Goal: Task Accomplishment & Management: Manage account settings

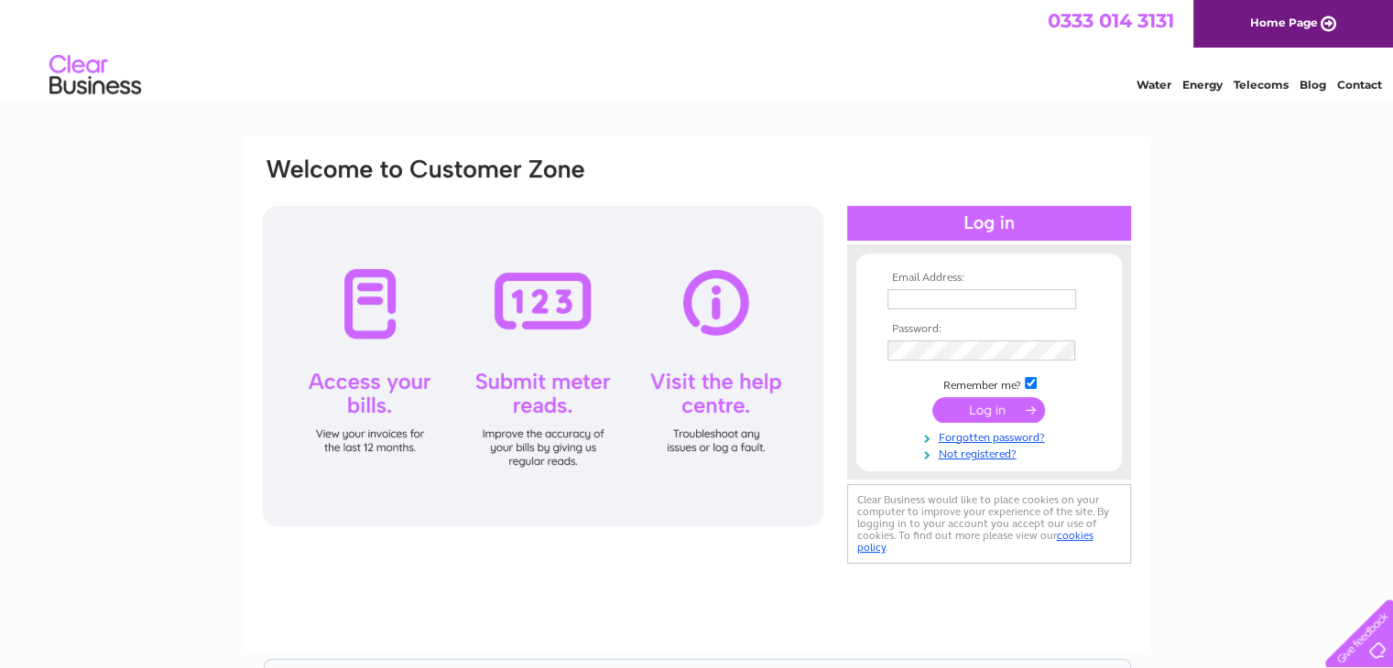
click at [911, 296] on input "text" at bounding box center [981, 299] width 189 height 20
type input "whitejoinery@hotmail.co.uk"
click at [932, 398] on input "submit" at bounding box center [988, 411] width 113 height 26
click at [983, 411] on input "submit" at bounding box center [988, 410] width 113 height 26
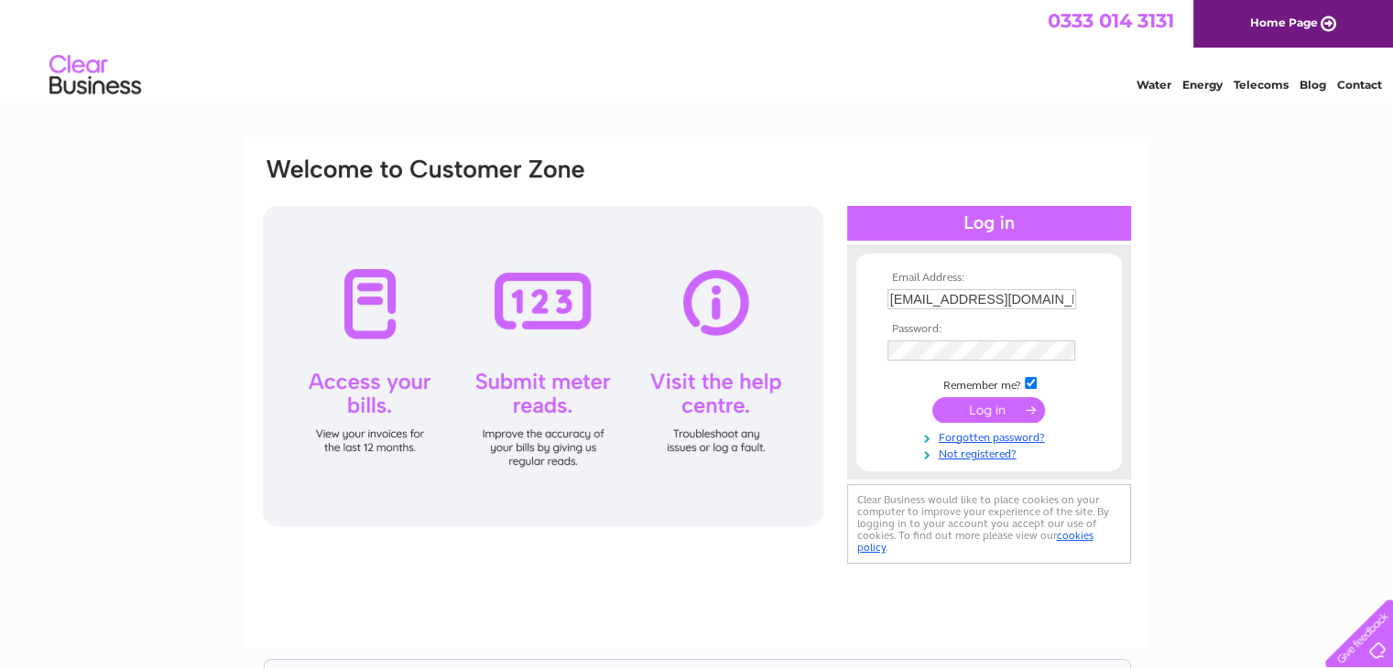
click at [983, 411] on input "submit" at bounding box center [988, 410] width 113 height 26
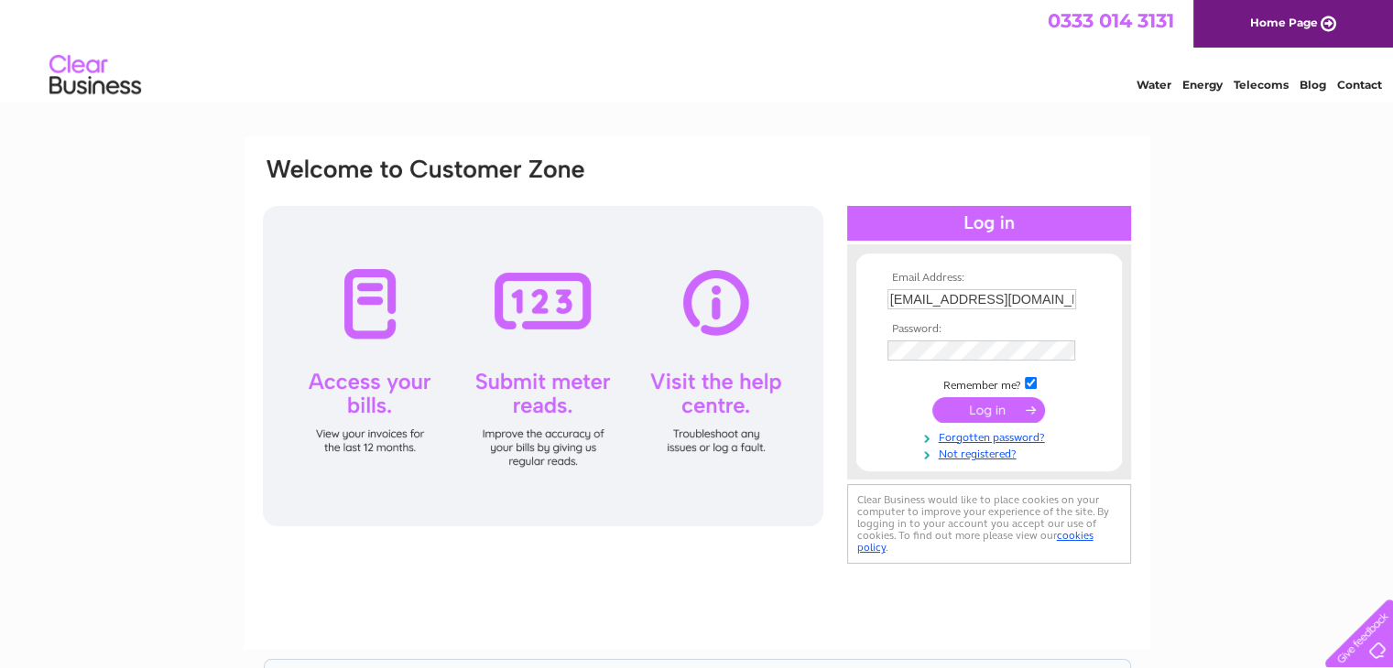
click at [983, 411] on input "submit" at bounding box center [988, 410] width 113 height 26
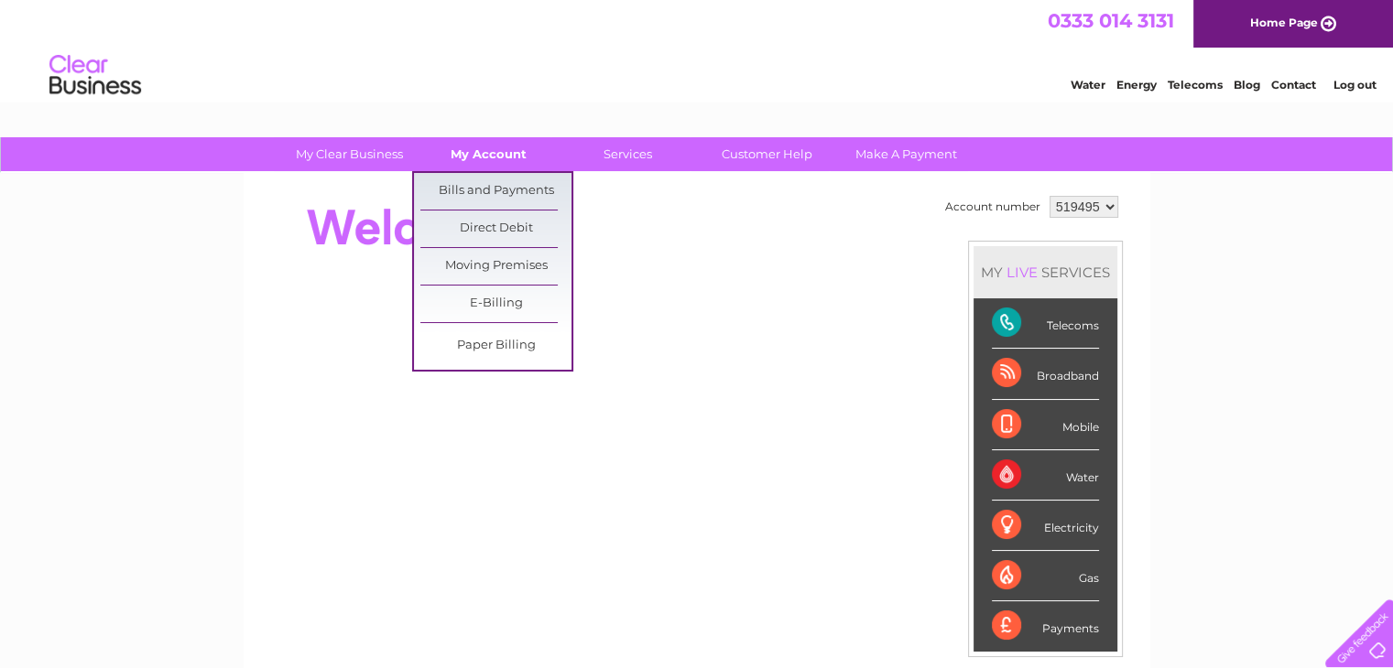
click at [479, 147] on link "My Account" at bounding box center [488, 154] width 151 height 34
click at [483, 195] on link "Bills and Payments" at bounding box center [495, 191] width 151 height 37
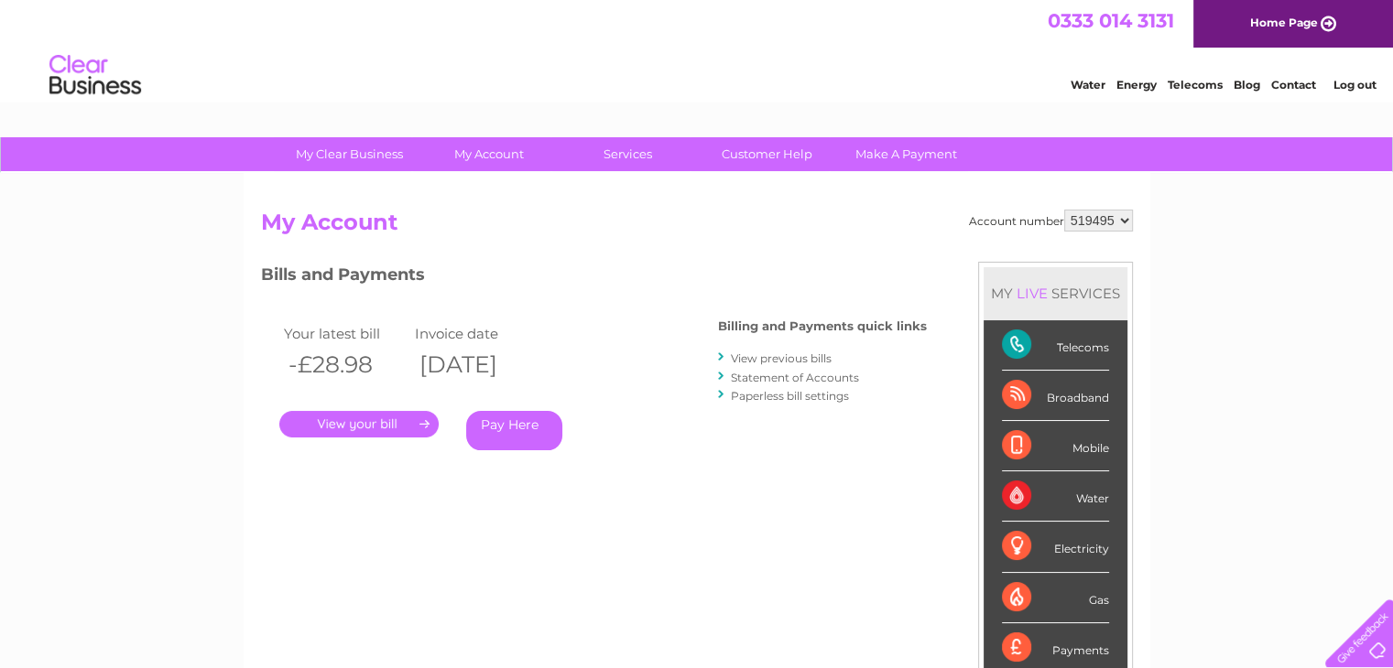
click at [375, 420] on link "." at bounding box center [358, 424] width 159 height 27
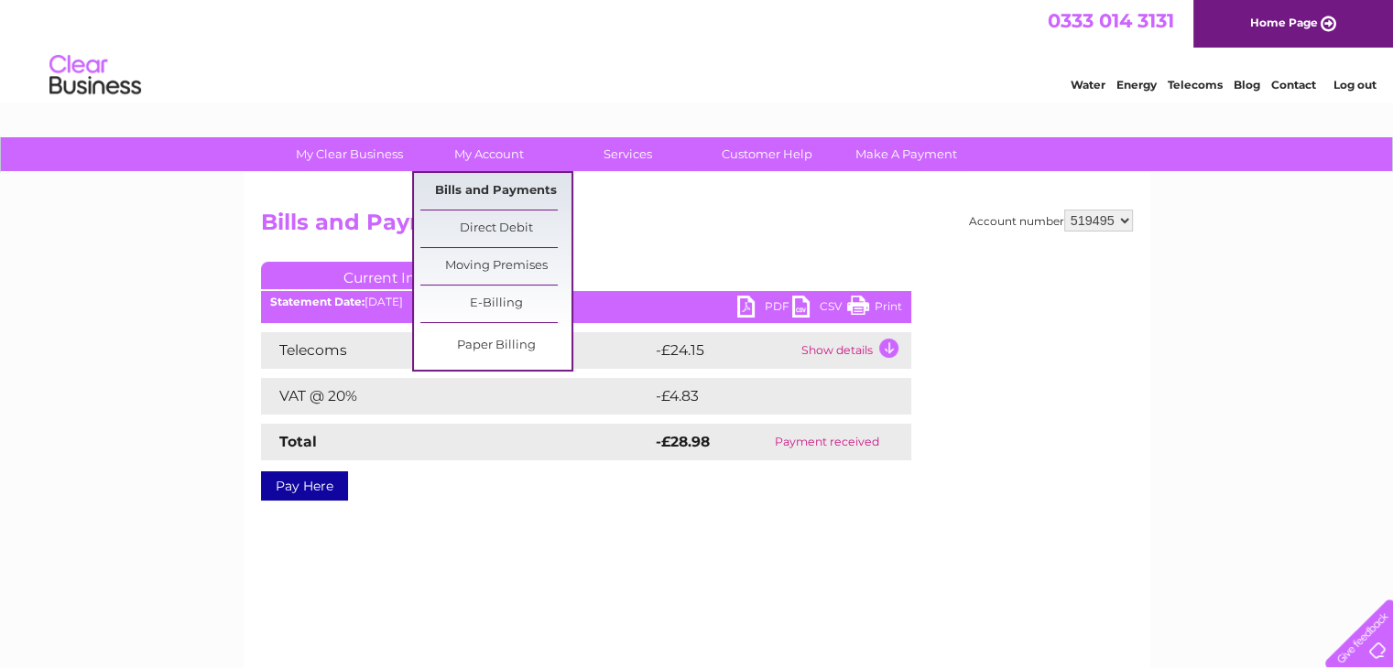
click at [483, 188] on link "Bills and Payments" at bounding box center [495, 191] width 151 height 37
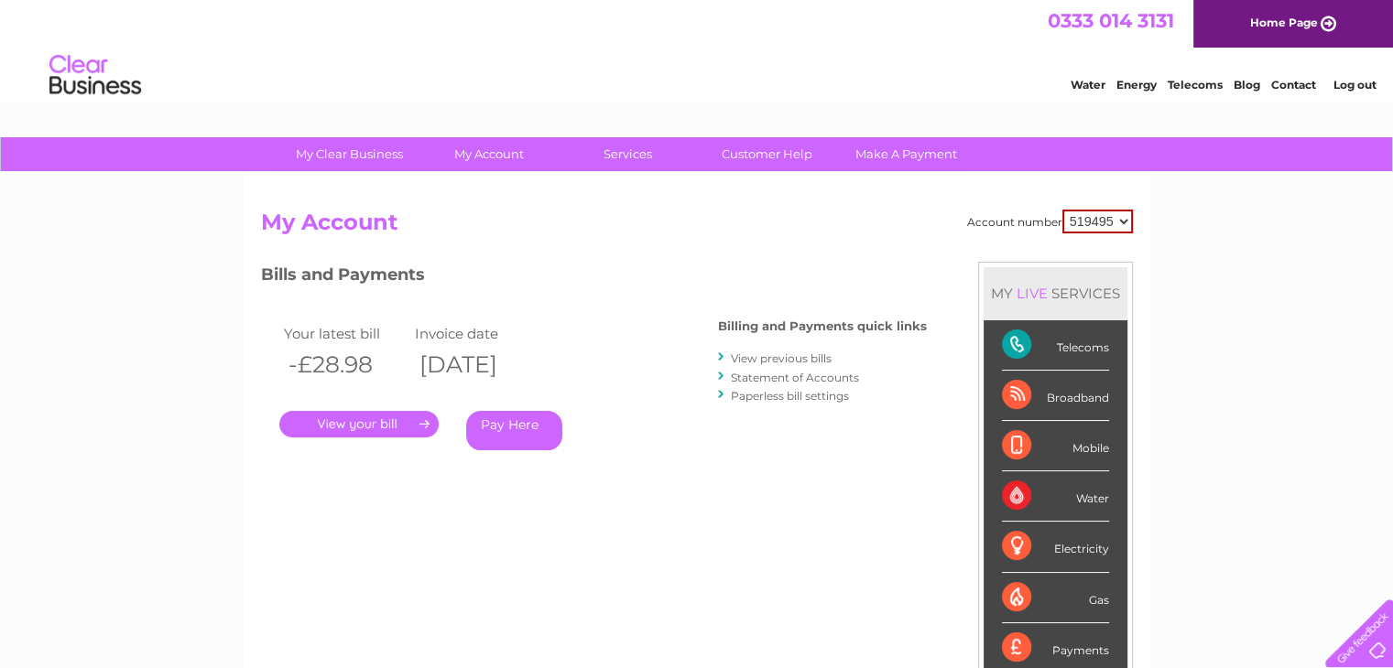
click at [757, 358] on link "View previous bills" at bounding box center [781, 359] width 101 height 14
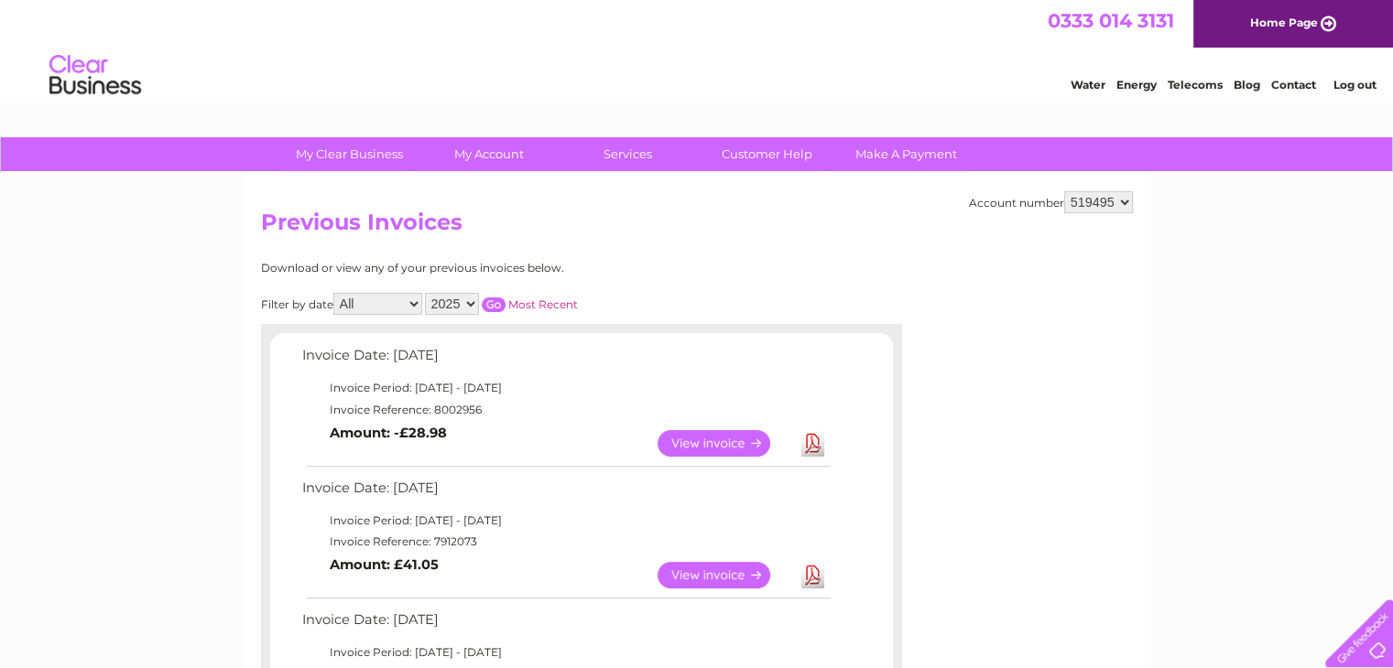
click at [1369, 82] on link "Log out" at bounding box center [1353, 85] width 43 height 14
